Goal: Transaction & Acquisition: Book appointment/travel/reservation

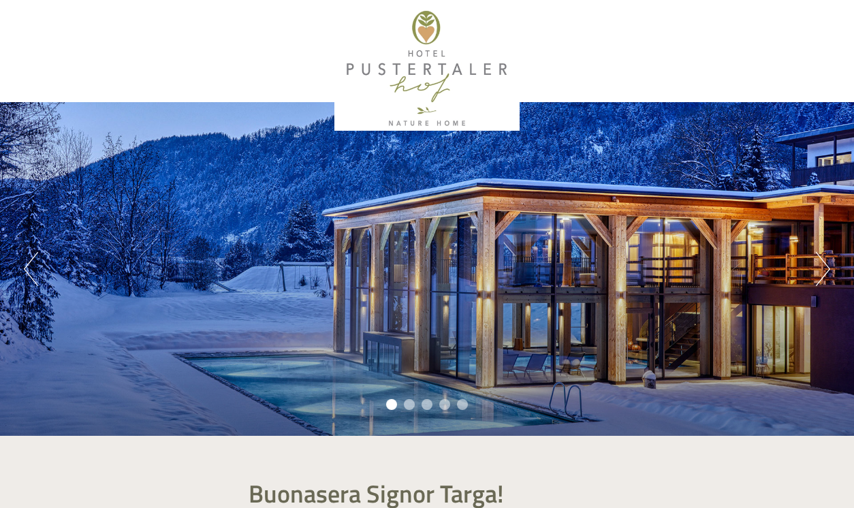
scroll to position [834, 0]
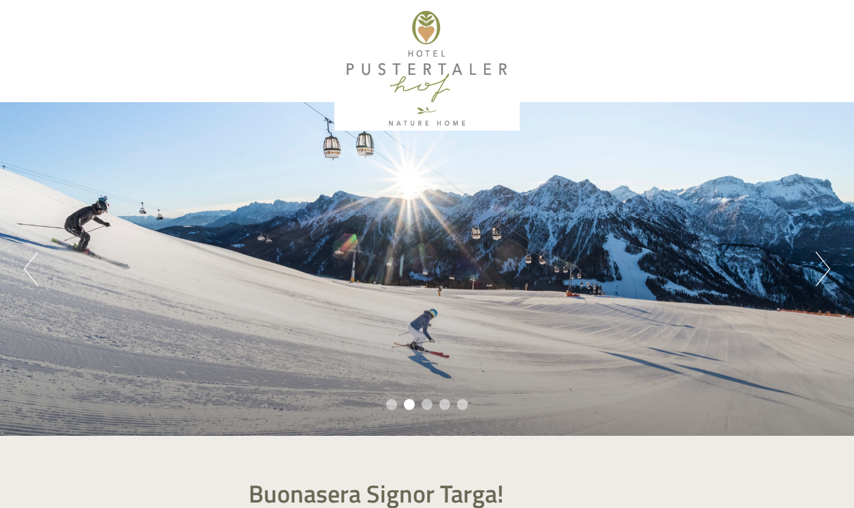
click at [823, 264] on button "Next" at bounding box center [823, 269] width 14 height 34
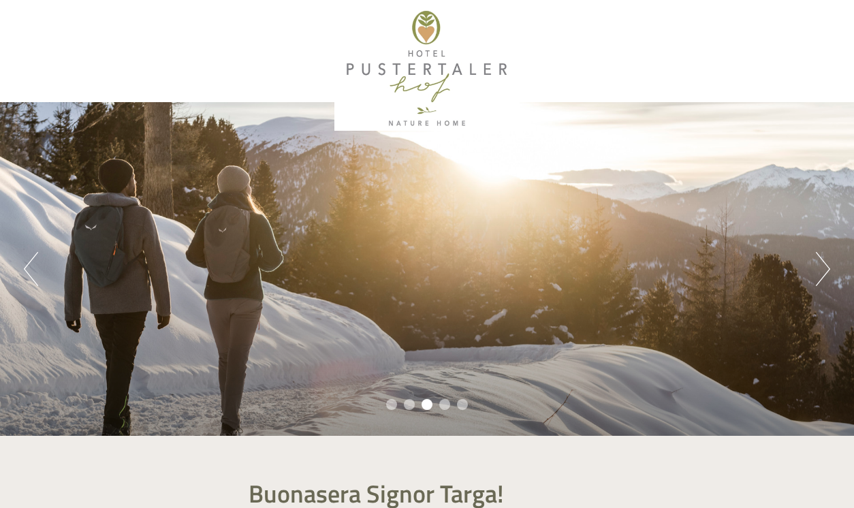
click at [823, 264] on button "Next" at bounding box center [823, 269] width 14 height 34
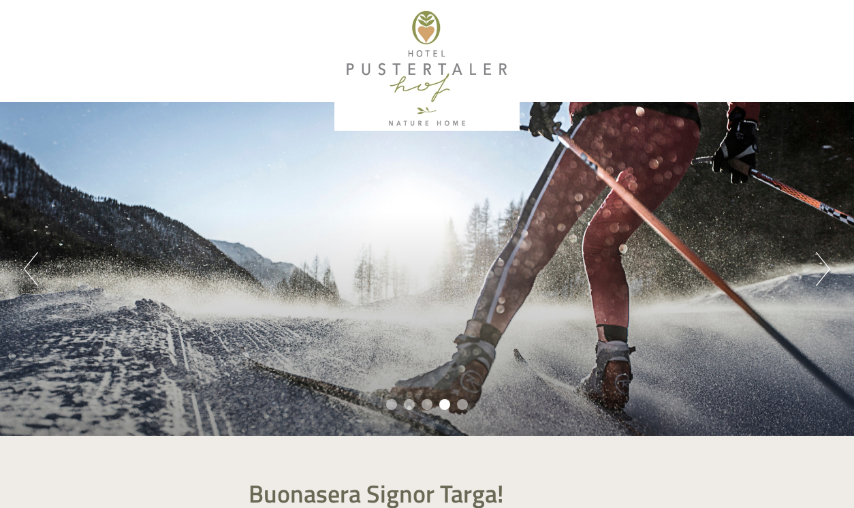
click at [823, 264] on button "Next" at bounding box center [823, 269] width 14 height 34
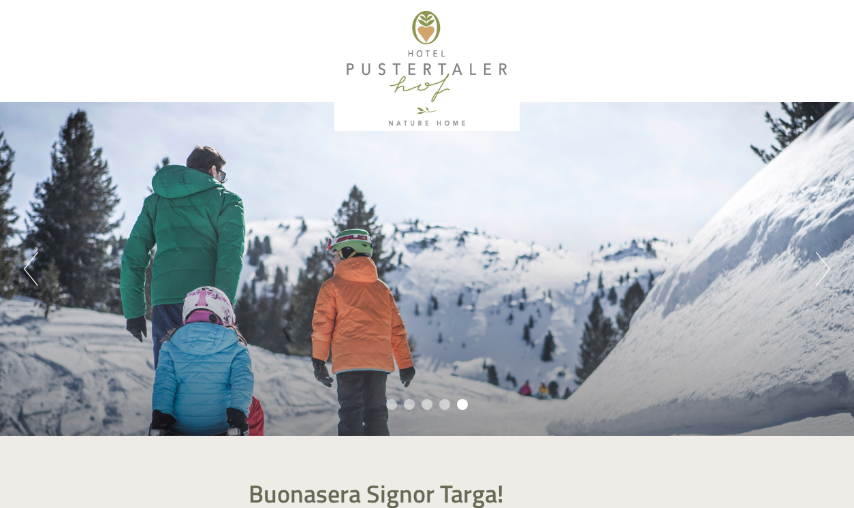
click at [823, 264] on button "Next" at bounding box center [823, 269] width 14 height 34
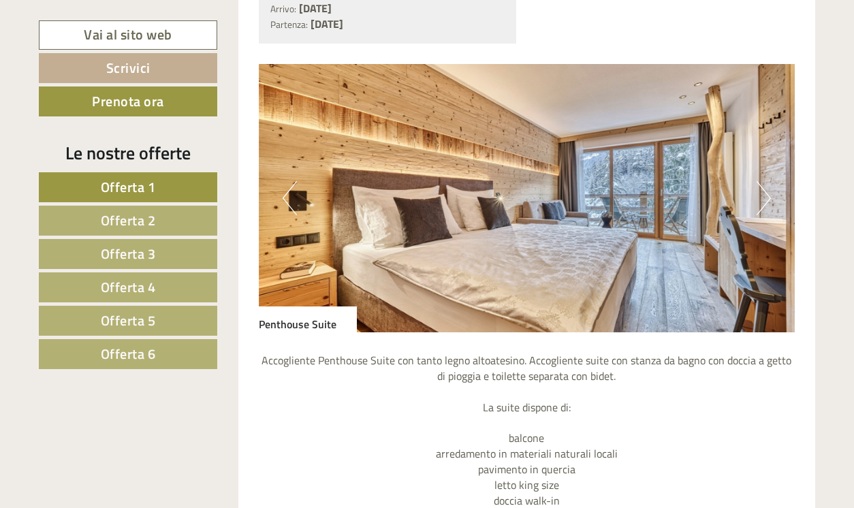
scroll to position [3405, 0]
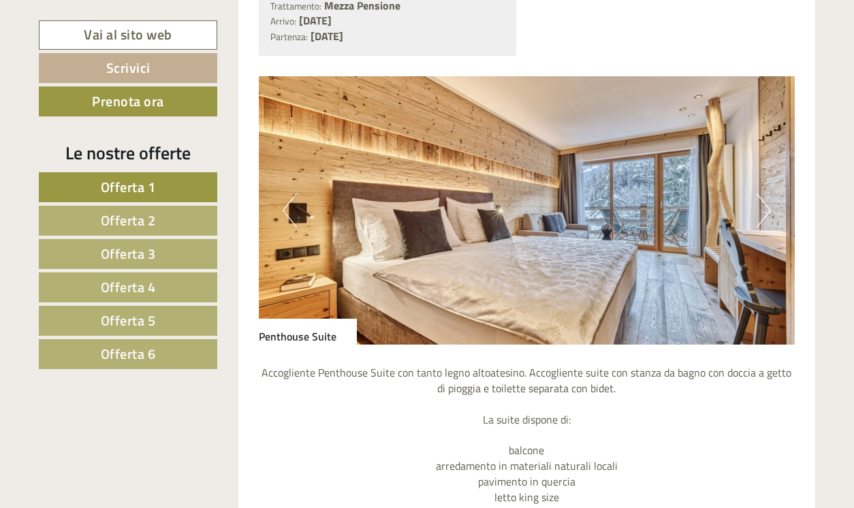
click at [616, 204] on img at bounding box center [527, 210] width 537 height 268
click at [768, 193] on button "Next" at bounding box center [764, 210] width 14 height 34
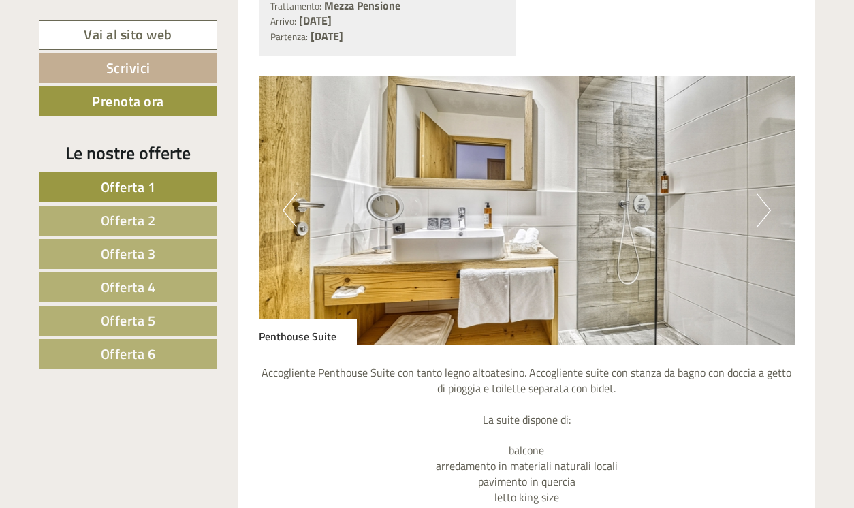
click at [768, 193] on button "Next" at bounding box center [764, 210] width 14 height 34
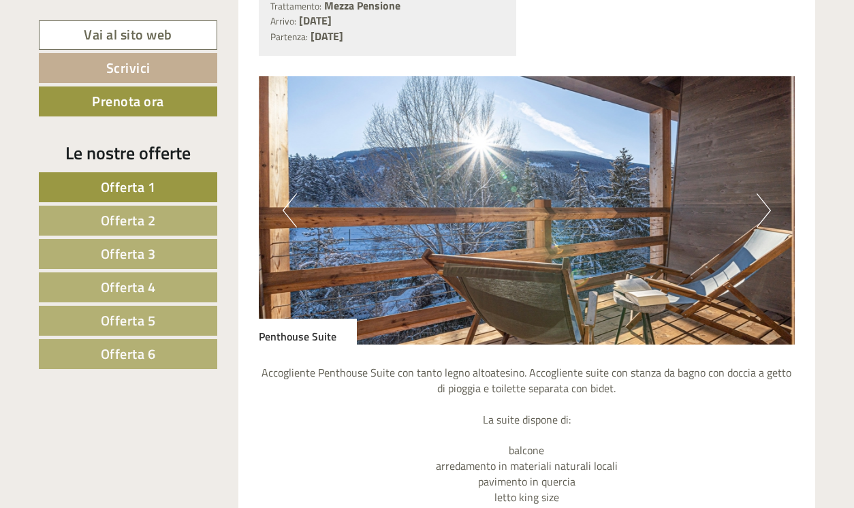
click at [768, 193] on button "Next" at bounding box center [764, 210] width 14 height 34
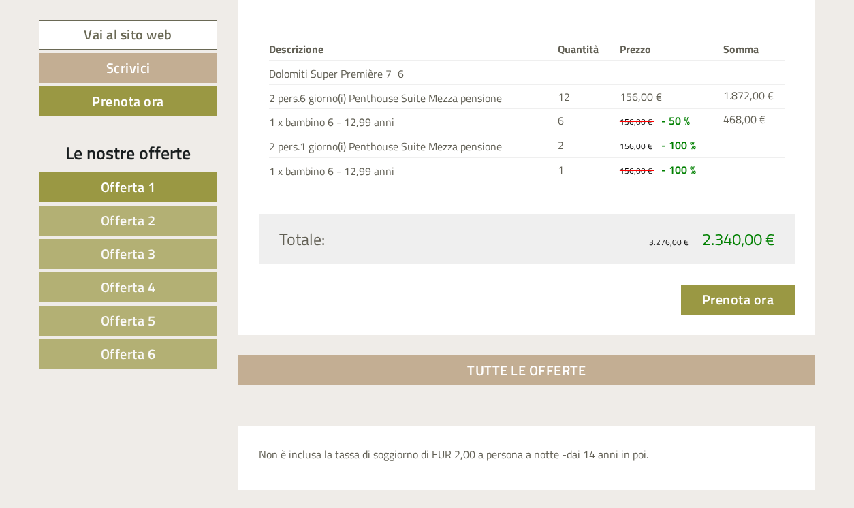
click at [517, 356] on link "TUTTE LE OFFERTE" at bounding box center [527, 371] width 578 height 30
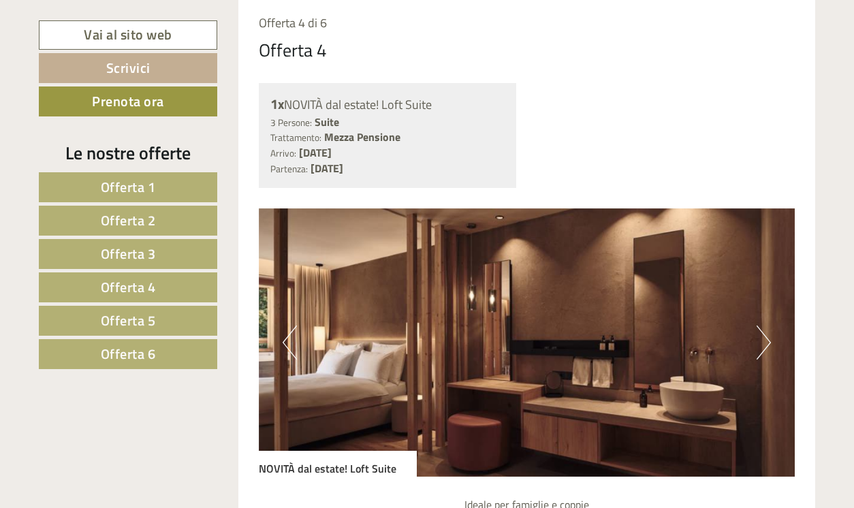
scroll to position [4483, 0]
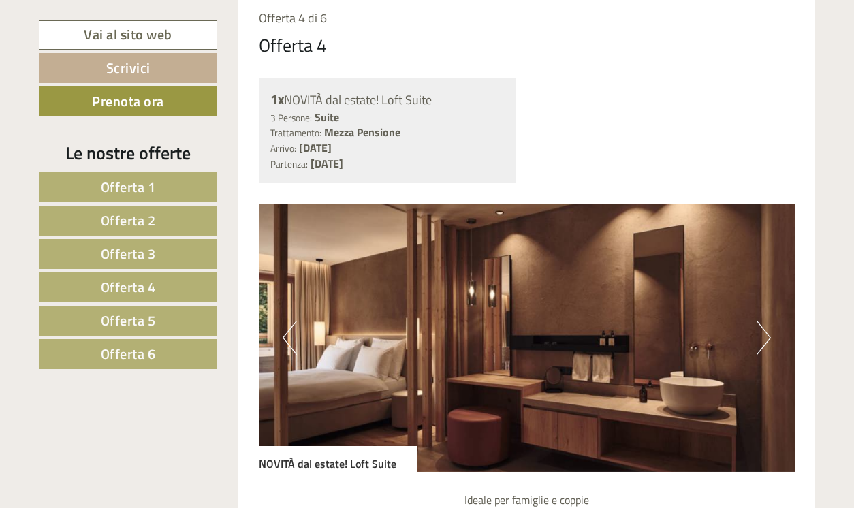
click at [759, 321] on button "Next" at bounding box center [764, 338] width 14 height 34
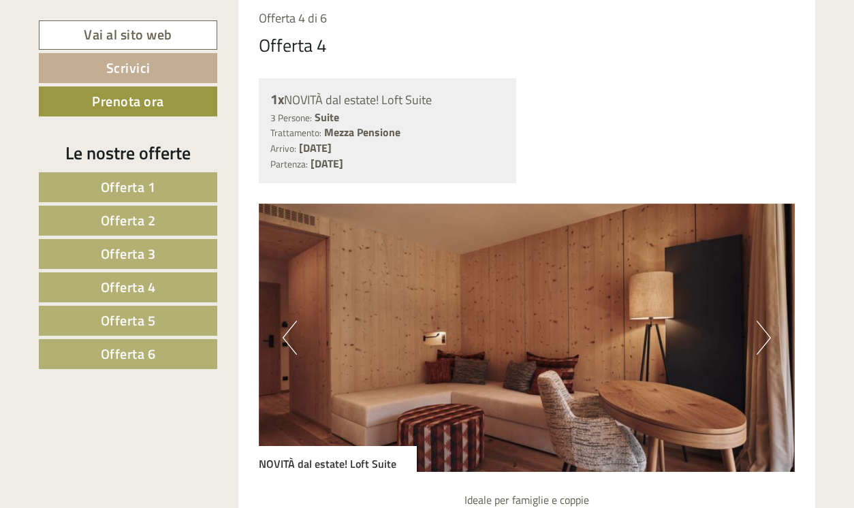
click at [759, 321] on button "Next" at bounding box center [764, 338] width 14 height 34
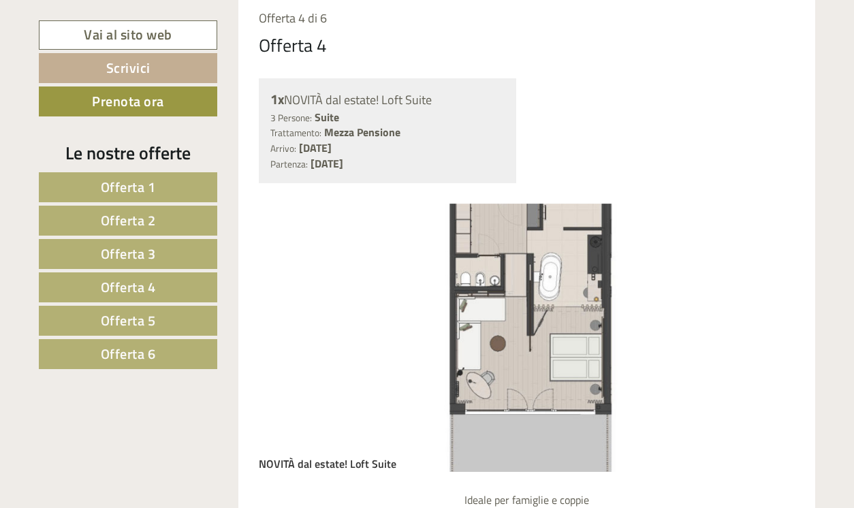
click at [772, 257] on img at bounding box center [527, 338] width 537 height 268
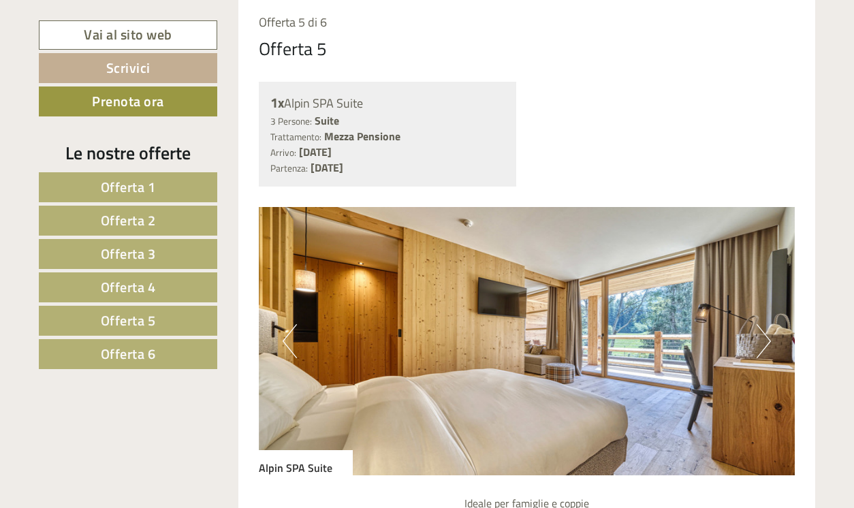
scroll to position [5733, 0]
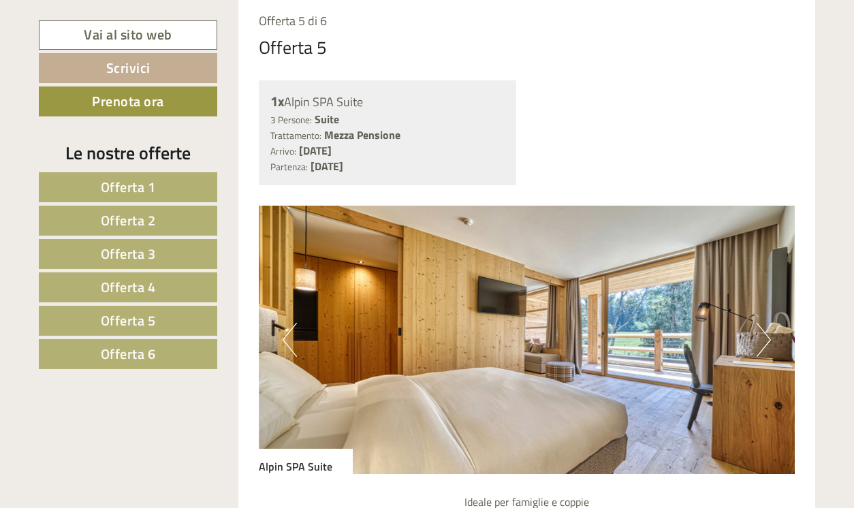
click at [765, 323] on button "Next" at bounding box center [764, 340] width 14 height 34
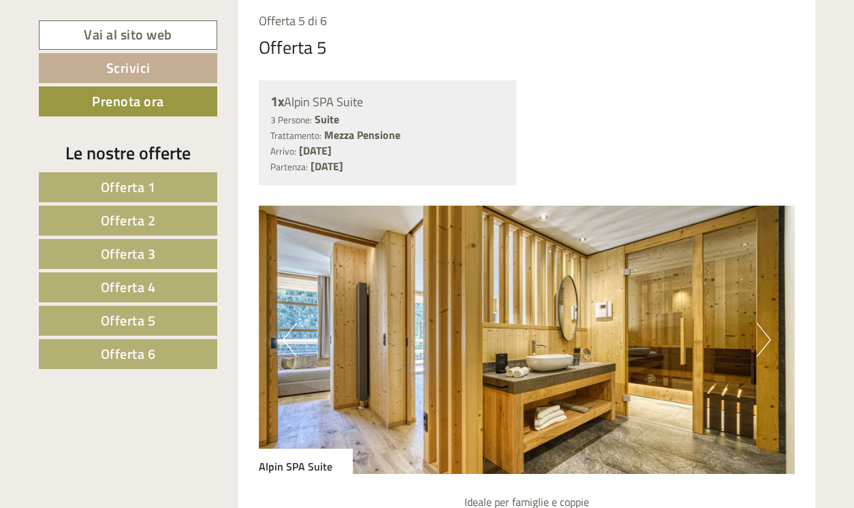
click at [765, 323] on button "Next" at bounding box center [764, 340] width 14 height 34
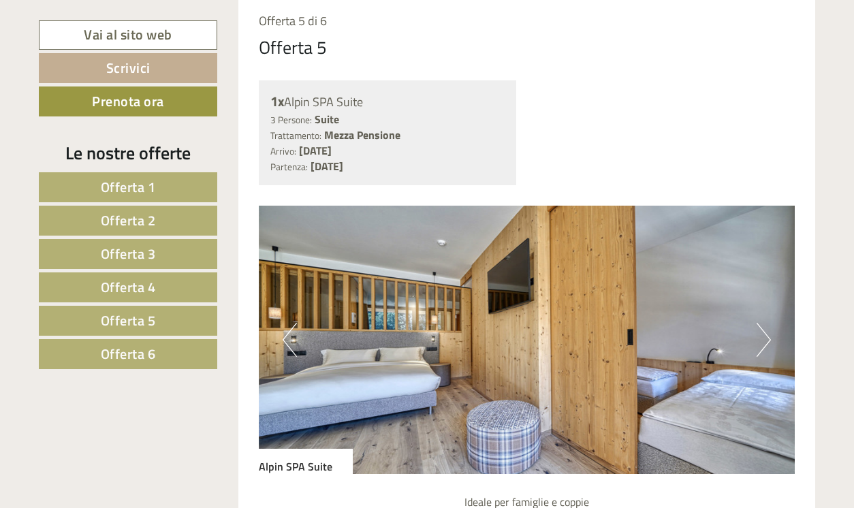
click at [765, 323] on button "Next" at bounding box center [764, 340] width 14 height 34
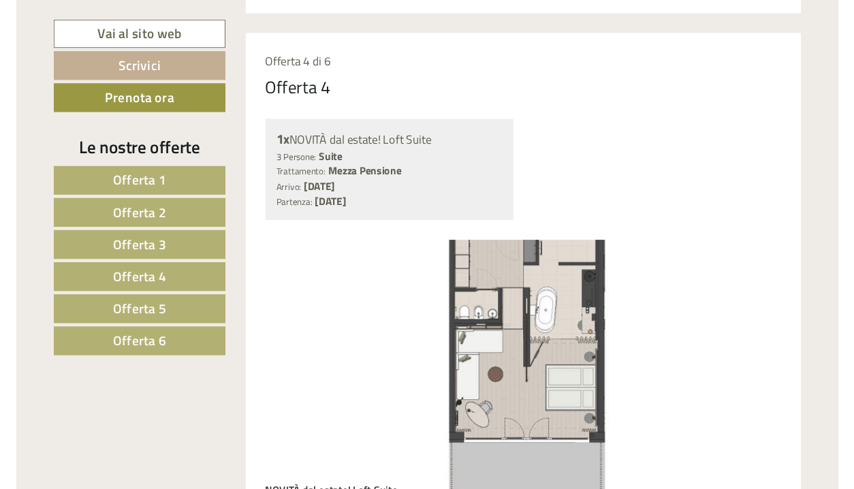
scroll to position [4440, 0]
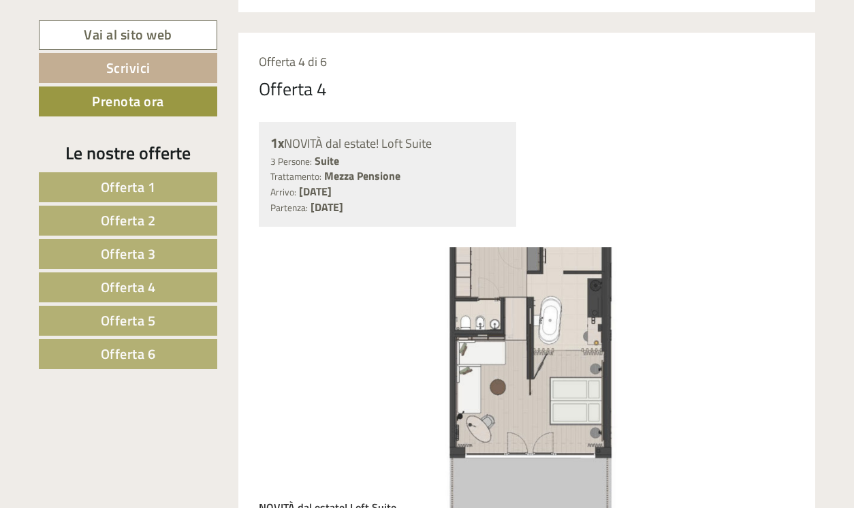
click at [135, 37] on link "Vai al sito web" at bounding box center [128, 34] width 178 height 29
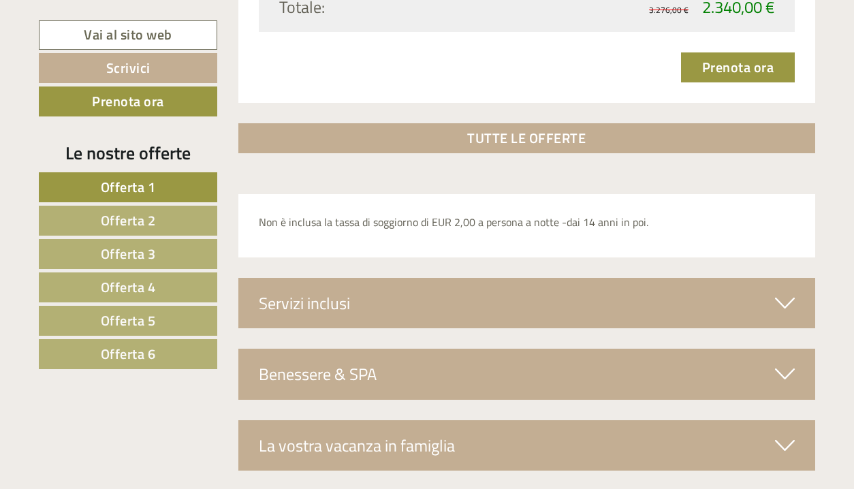
scroll to position [4332, 0]
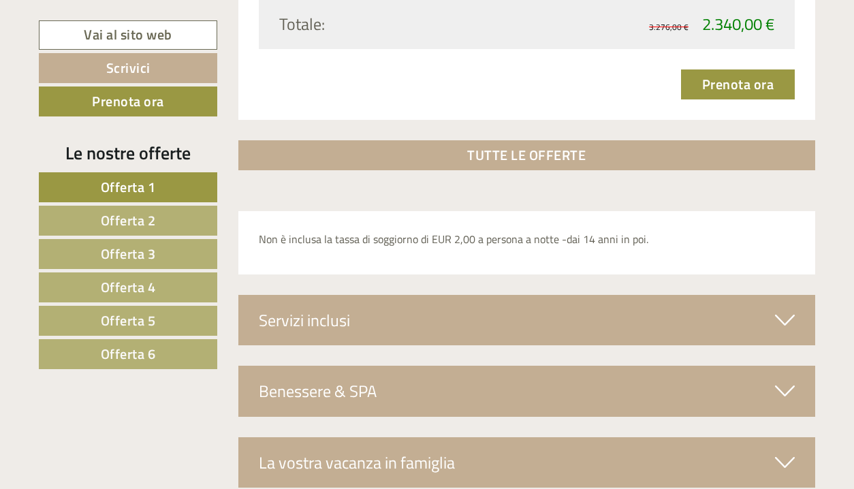
scroll to position [834, 0]
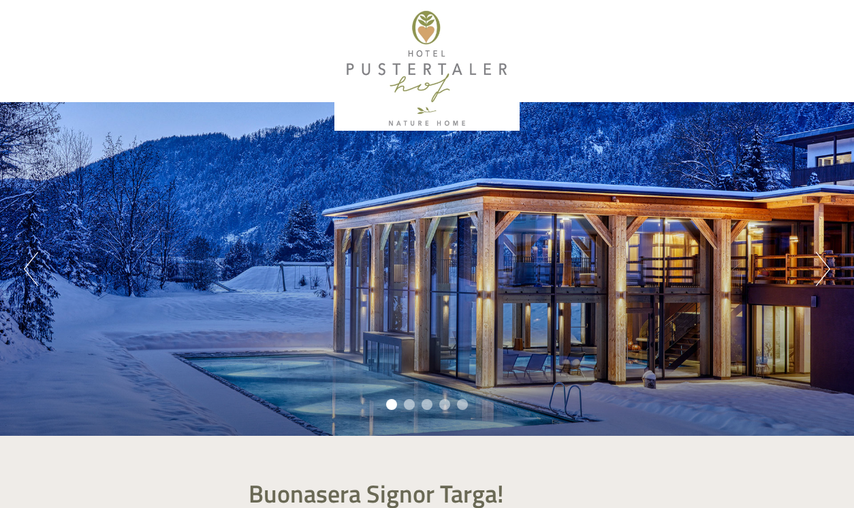
scroll to position [834, 0]
